Goal: Navigation & Orientation: Find specific page/section

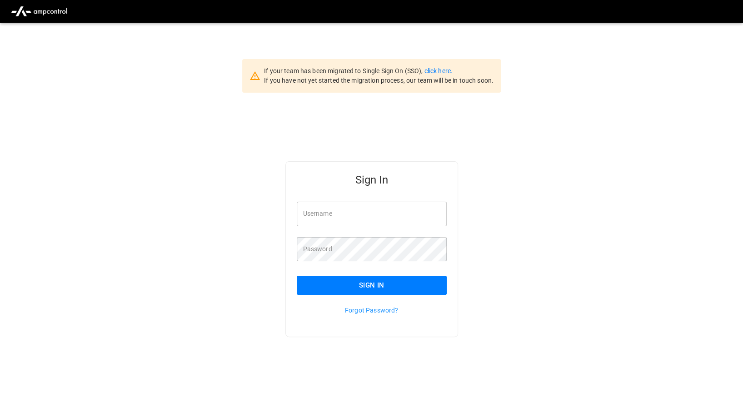
click at [437, 74] on link "click here." at bounding box center [438, 70] width 28 height 7
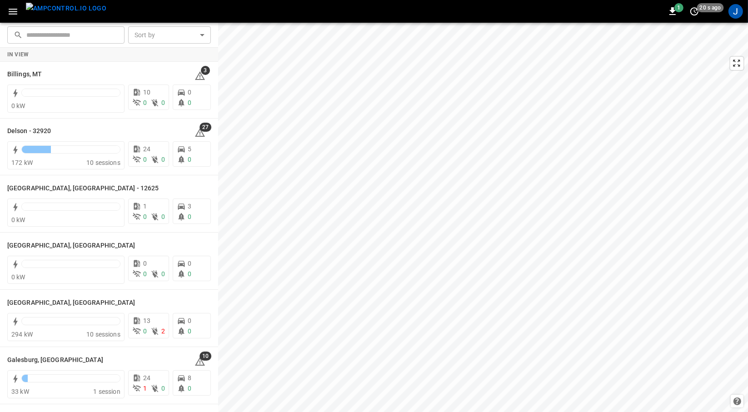
click at [16, 19] on button "button" at bounding box center [13, 11] width 19 height 17
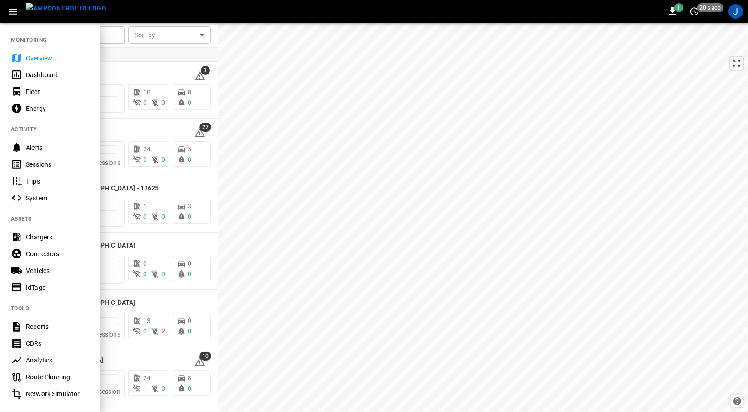
scroll to position [112, 0]
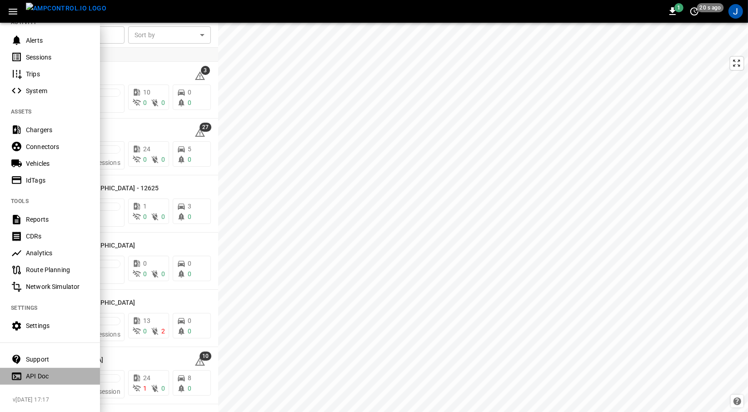
click at [37, 377] on Doc-listitem "API Doc" at bounding box center [50, 376] width 100 height 17
